Goal: Navigation & Orientation: Find specific page/section

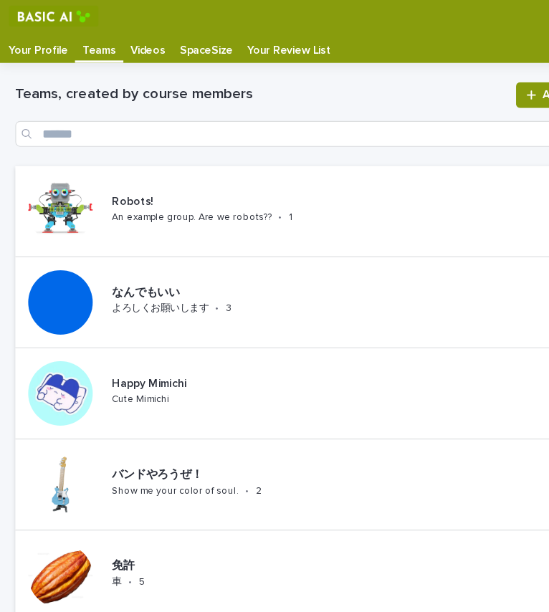
click at [32, 51] on link "Your Profile" at bounding box center [34, 42] width 65 height 27
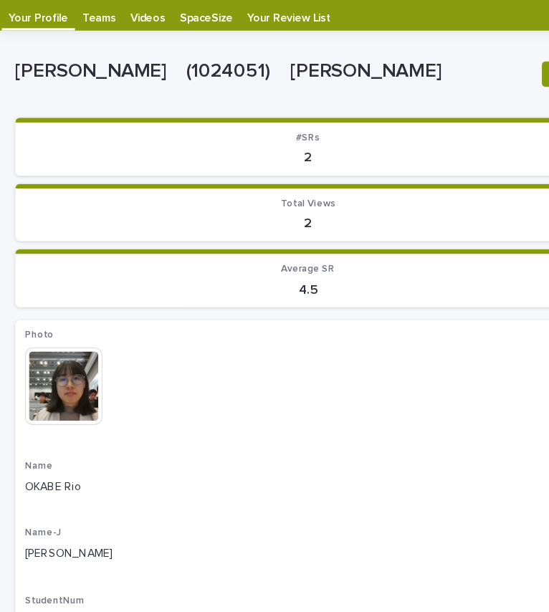
click at [89, 41] on p "Teams" at bounding box center [88, 40] width 29 height 23
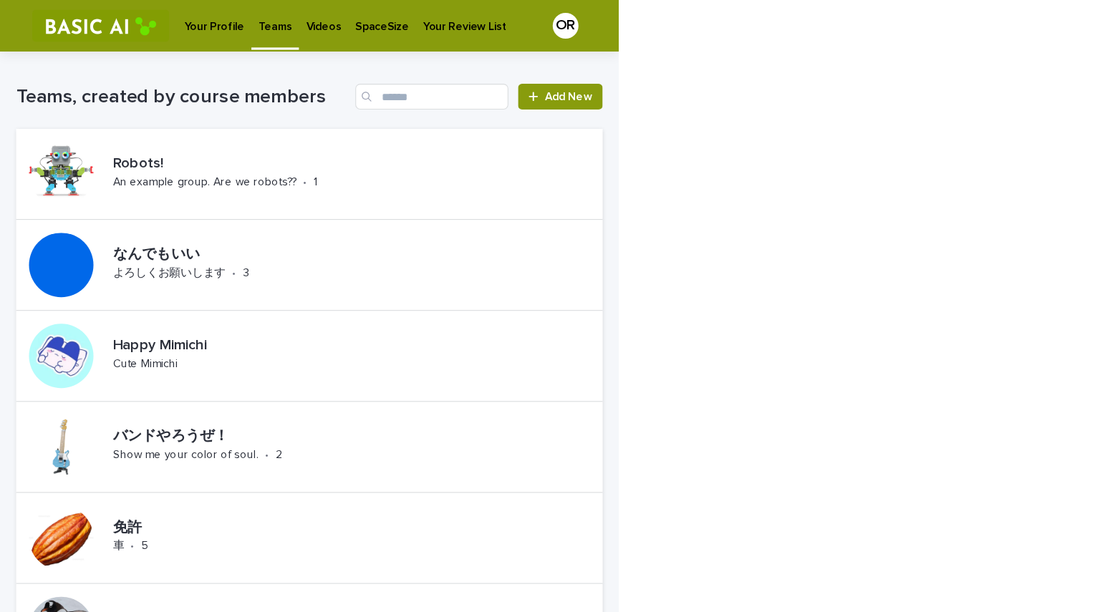
click at [286, 28] on p "Videos" at bounding box center [287, 15] width 31 height 30
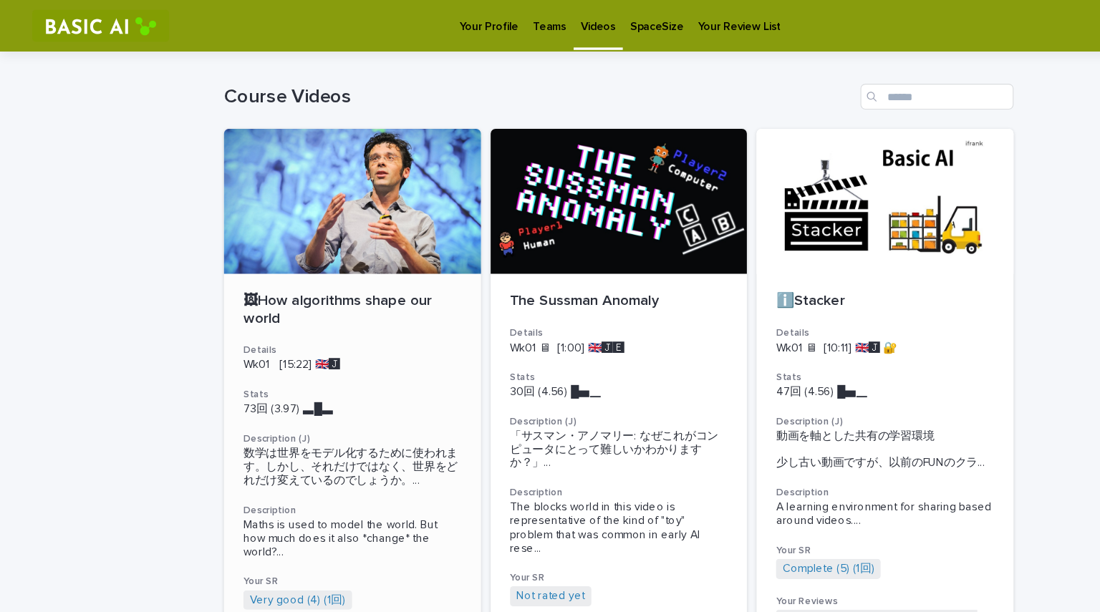
click at [349, 205] on div at bounding box center [313, 179] width 228 height 129
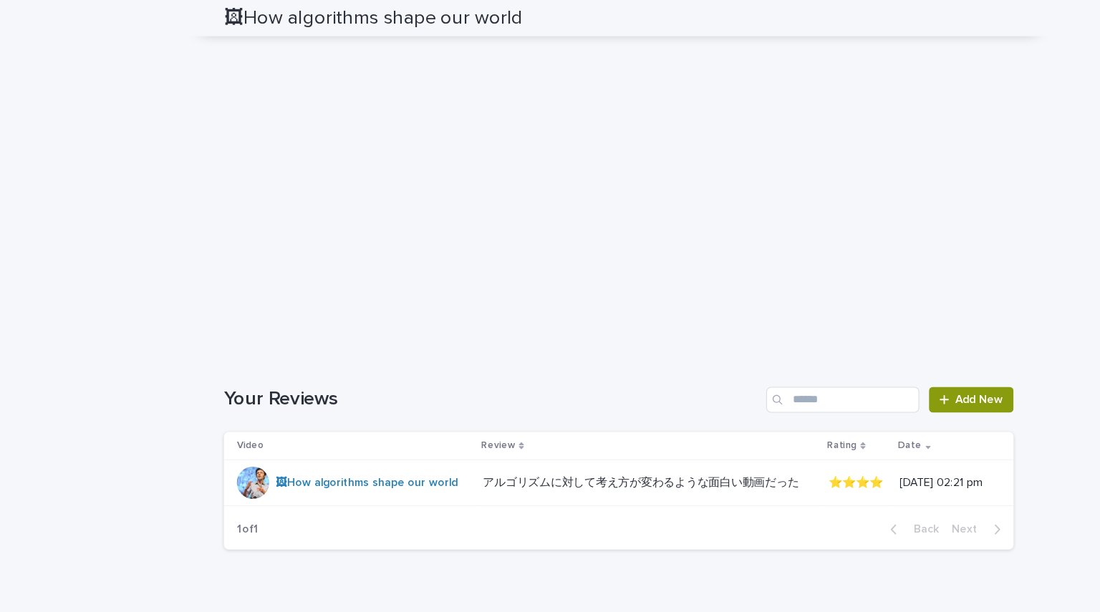
scroll to position [3008, 0]
